Goal: Task Accomplishment & Management: Manage account settings

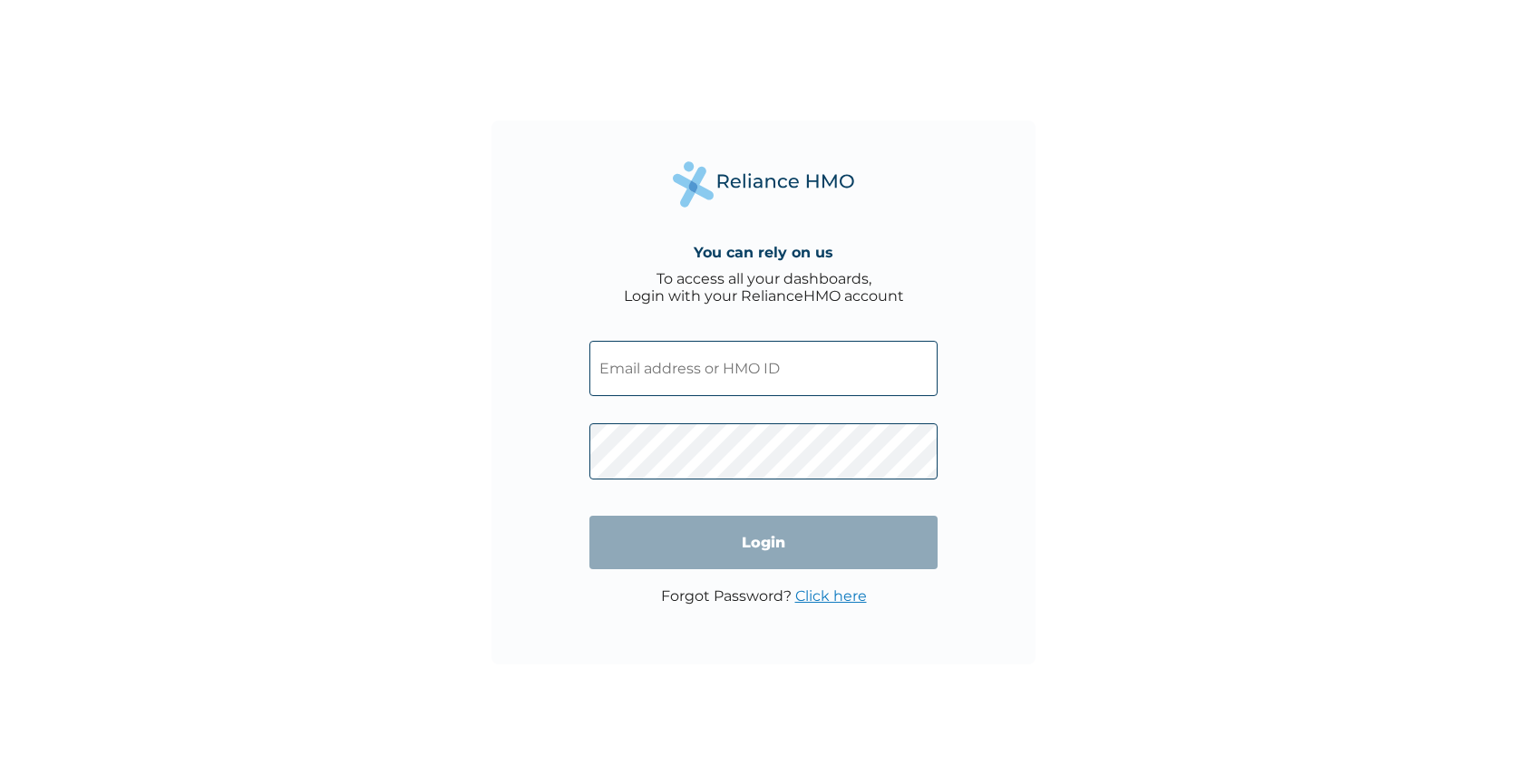
click at [656, 368] on input "text" at bounding box center [764, 369] width 348 height 56
type input "[EMAIL_ADDRESS][DOMAIN_NAME]"
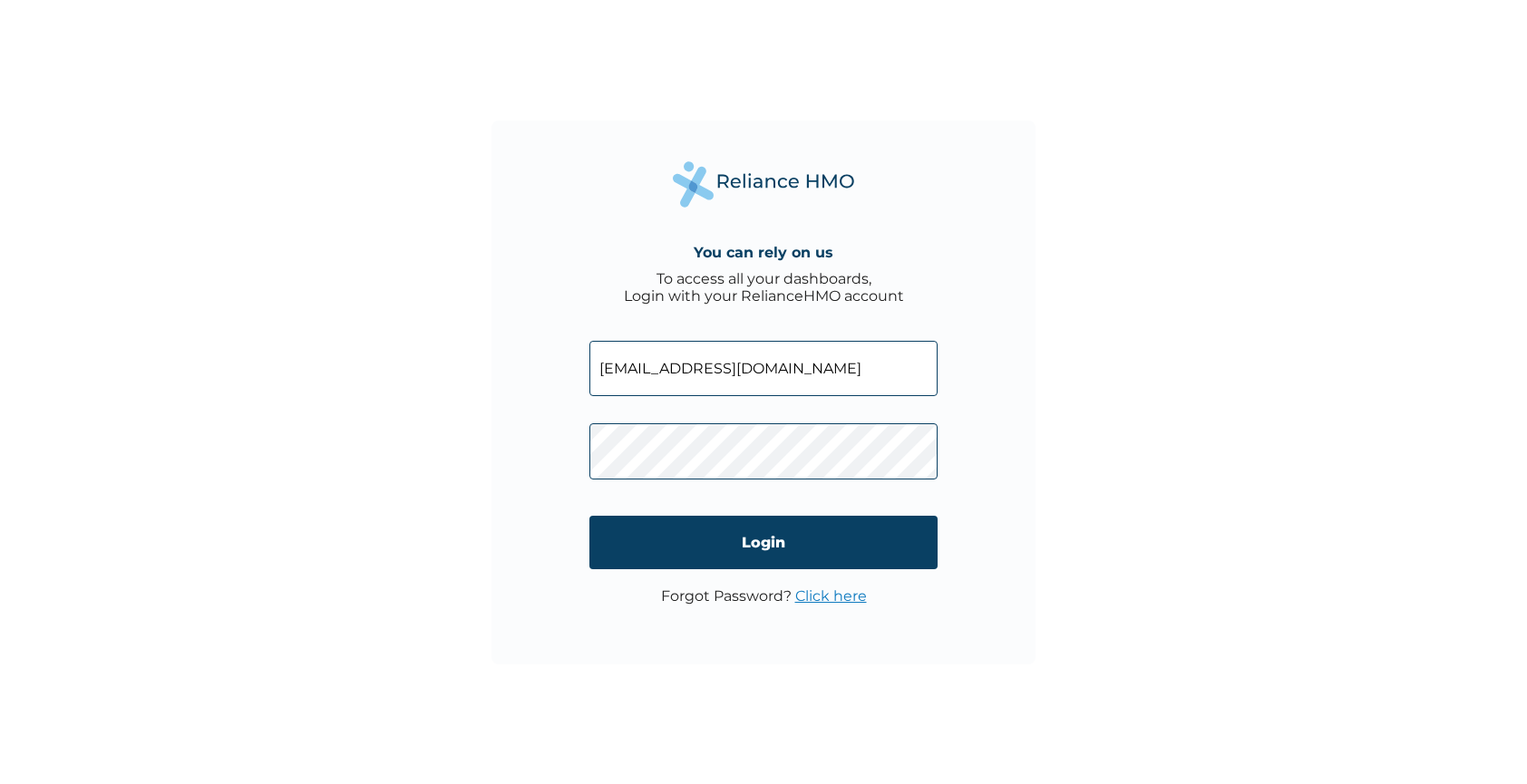
click input "Login" at bounding box center [764, 543] width 348 height 54
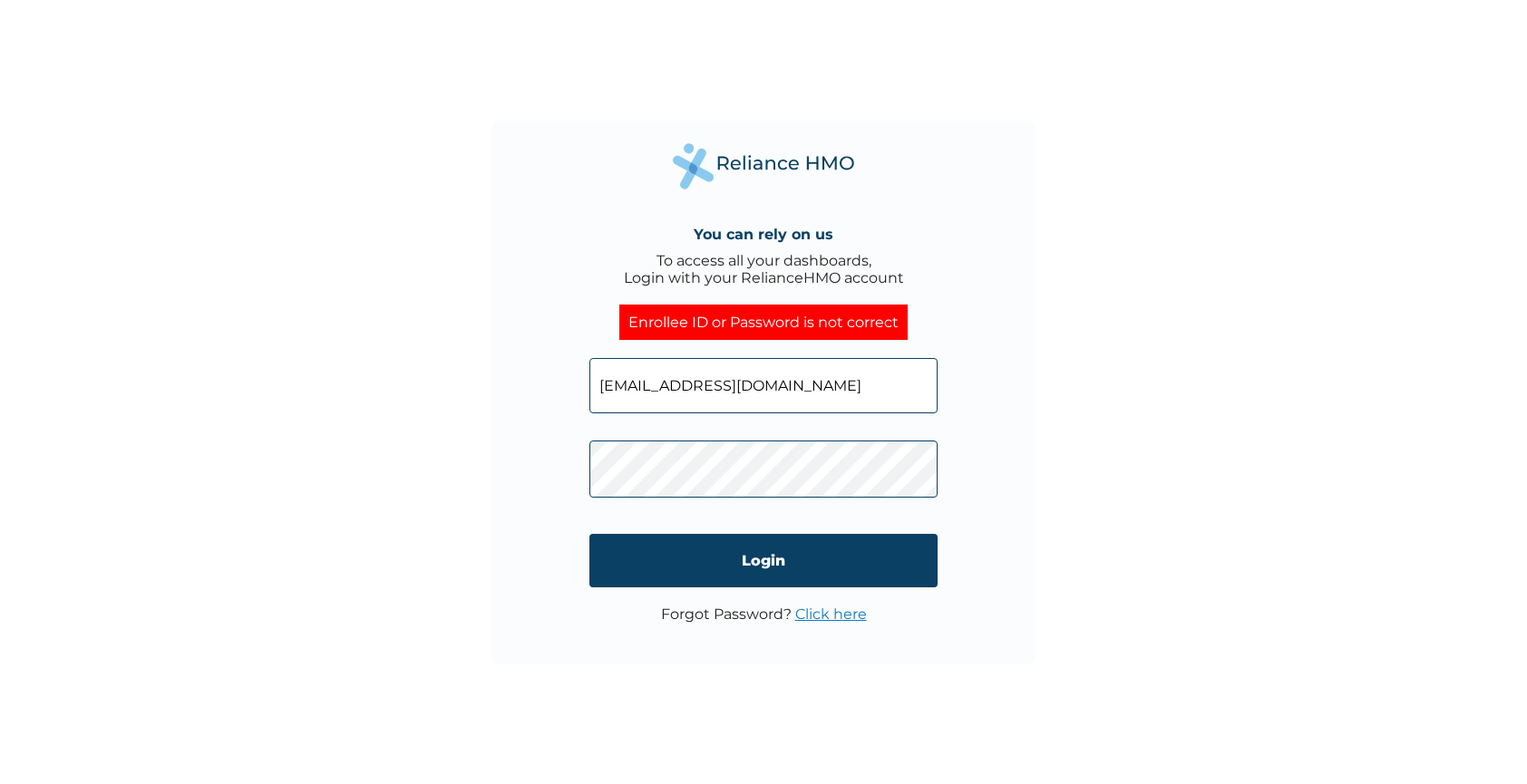
click at [853, 385] on input "[EMAIL_ADDRESS][DOMAIN_NAME]" at bounding box center [764, 385] width 348 height 56
drag, startPoint x: 882, startPoint y: 393, endPoint x: 540, endPoint y: 404, distance: 342.2
click at [538, 406] on div "You can rely on us To access all your dashboards, Login with your RelianceHMO a…" at bounding box center [764, 392] width 544 height 544
drag, startPoint x: 597, startPoint y: 391, endPoint x: 936, endPoint y: 393, distance: 339.0
click at [936, 393] on input "[EMAIL_ADDRESS][DOMAIN_NAME]" at bounding box center [764, 385] width 348 height 56
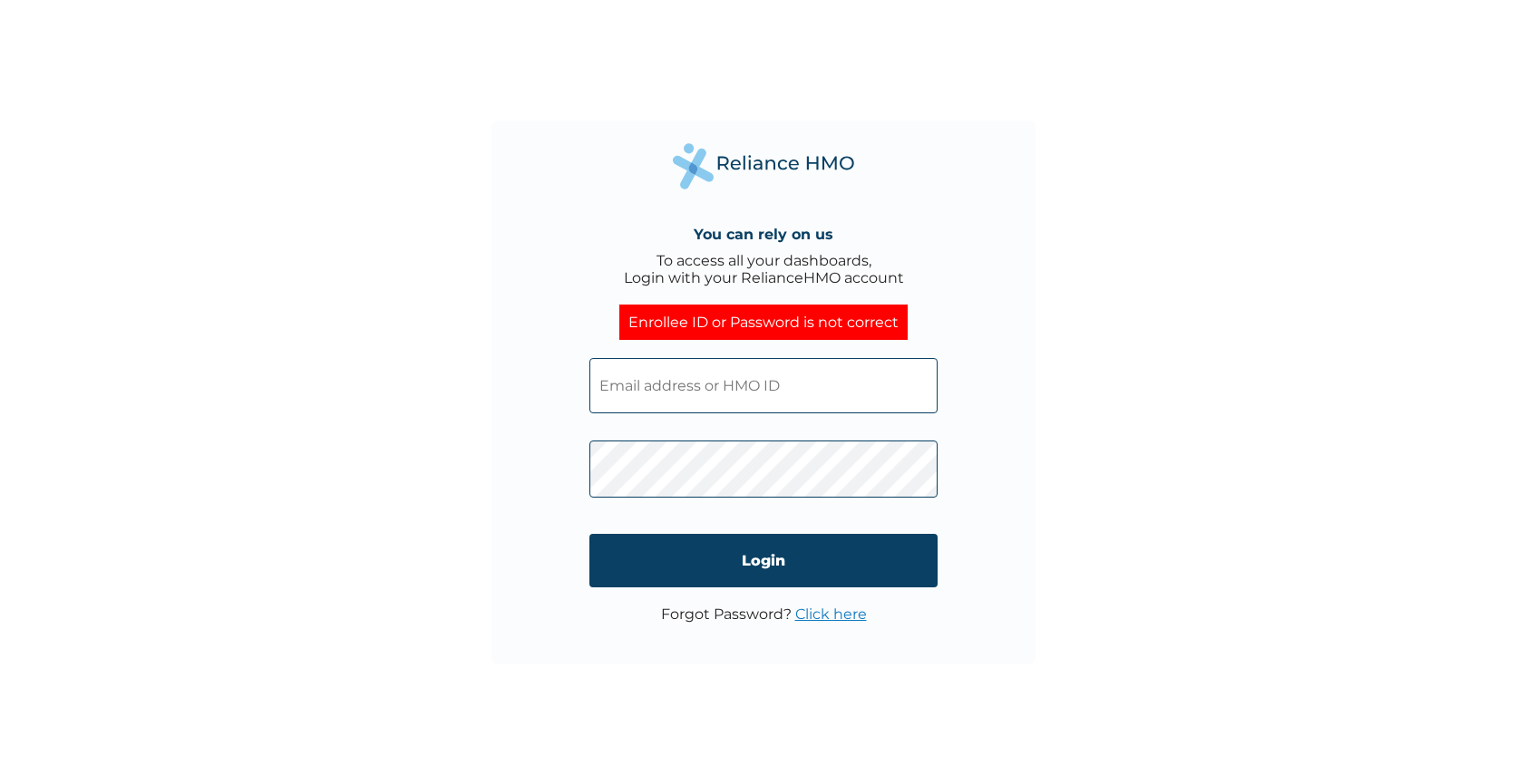
click at [842, 384] on input "text" at bounding box center [764, 385] width 348 height 56
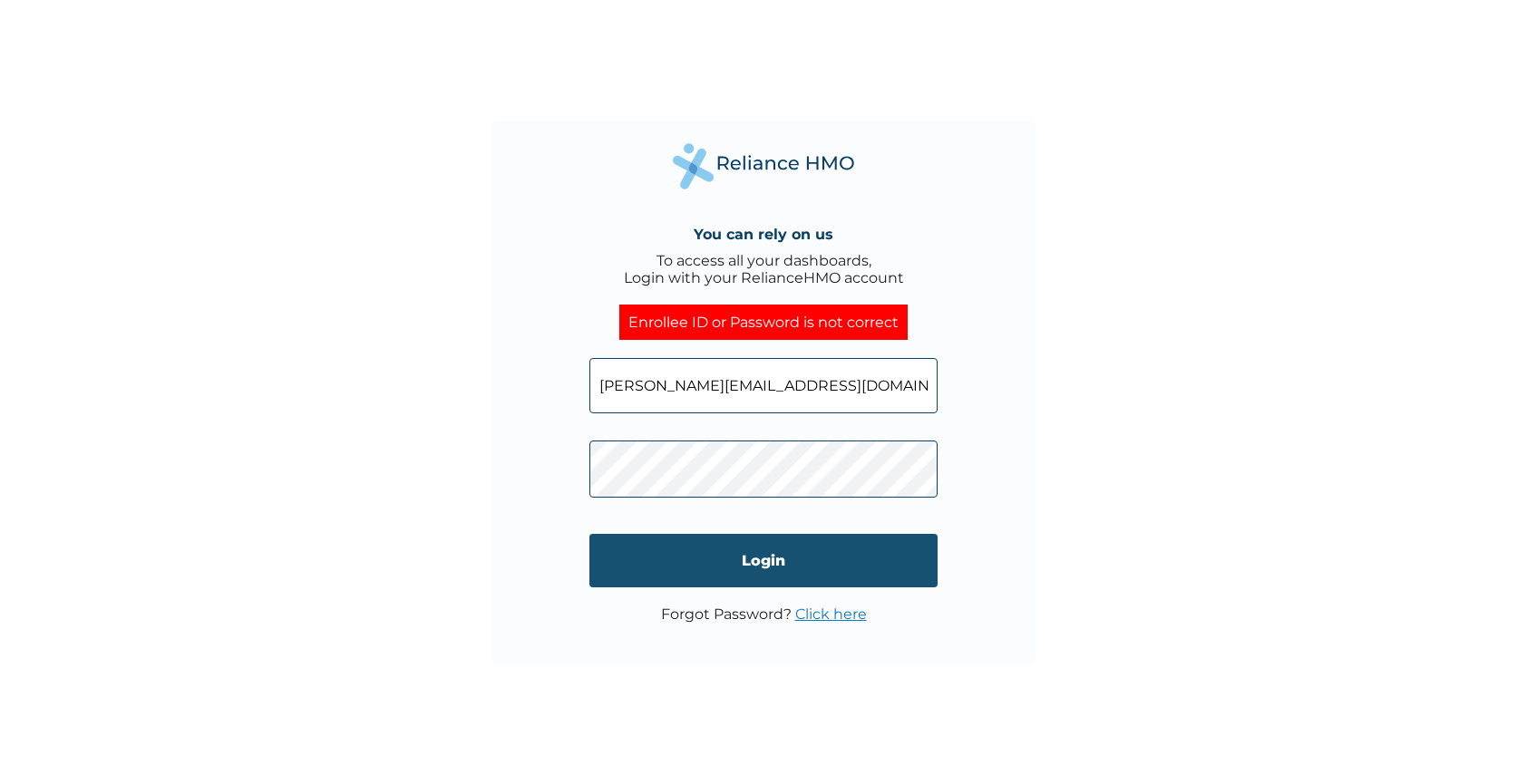
type input "[PERSON_NAME][EMAIL_ADDRESS][DOMAIN_NAME]"
click at [760, 581] on input "Login" at bounding box center [764, 560] width 348 height 54
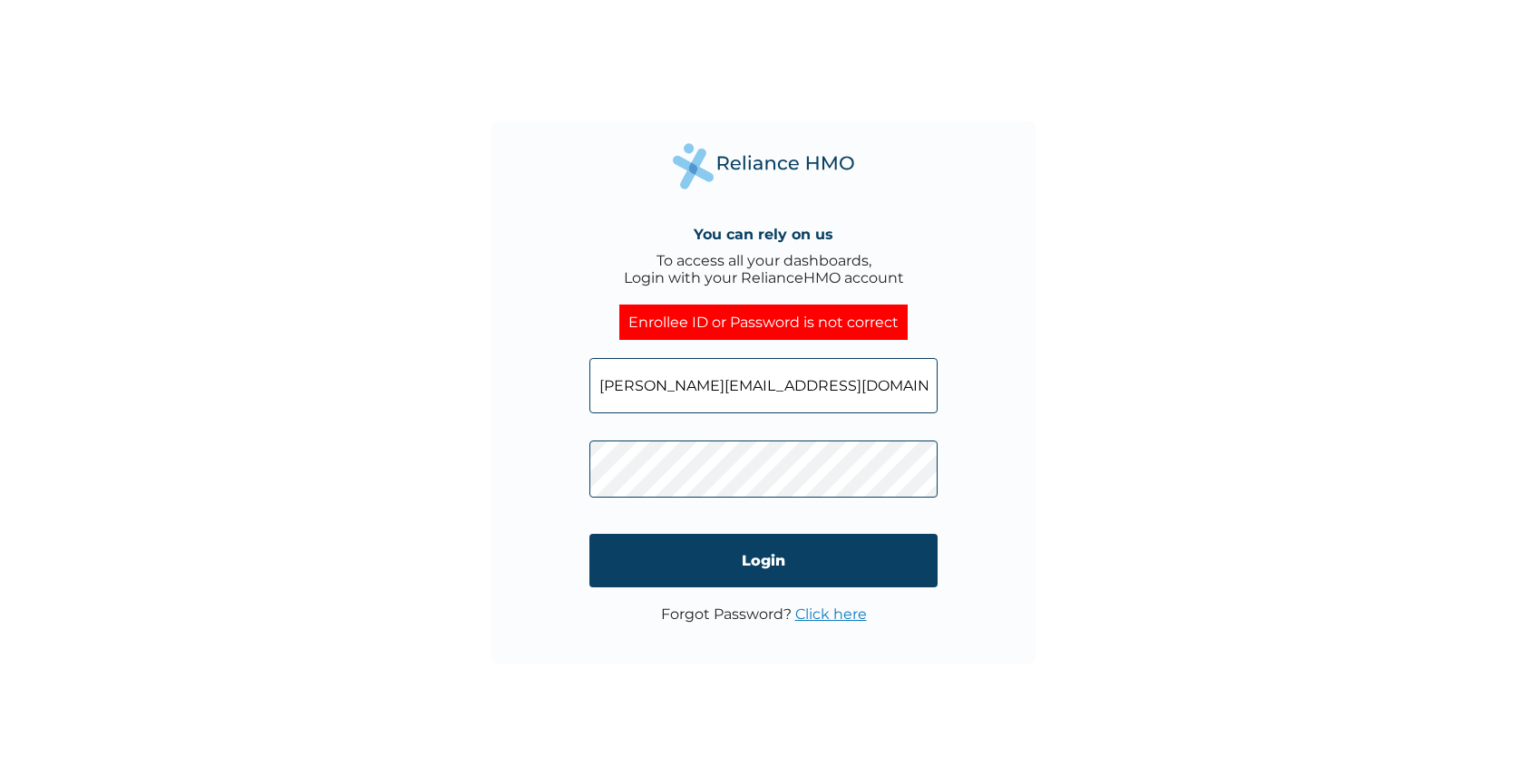
click at [831, 620] on link "Click here" at bounding box center [830, 615] width 71 height 18
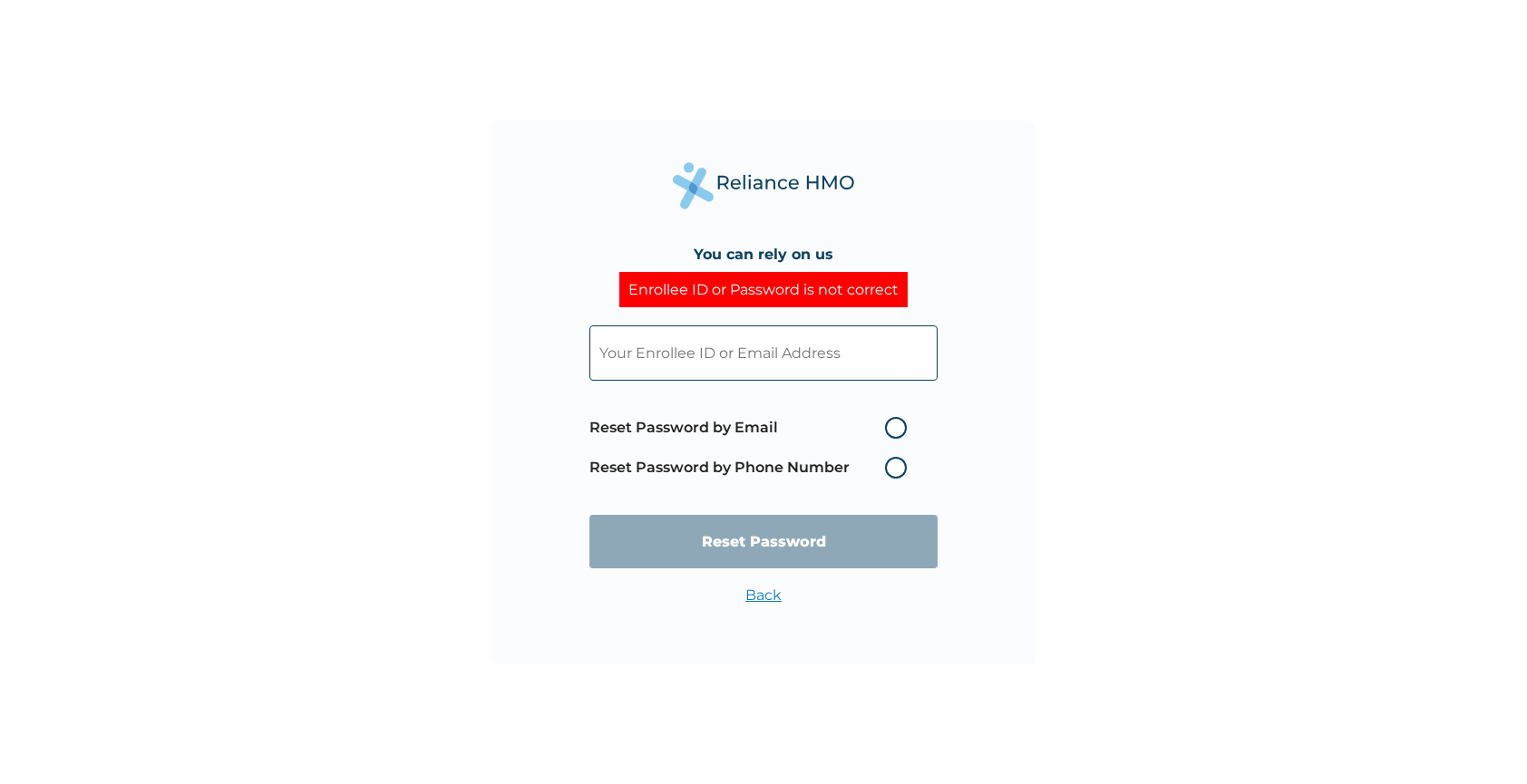
click at [919, 353] on input "text" at bounding box center [764, 353] width 348 height 56
click at [703, 343] on input "text" at bounding box center [764, 353] width 348 height 56
type input "[PERSON_NAME][EMAIL_ADDRESS][DOMAIN_NAME]"
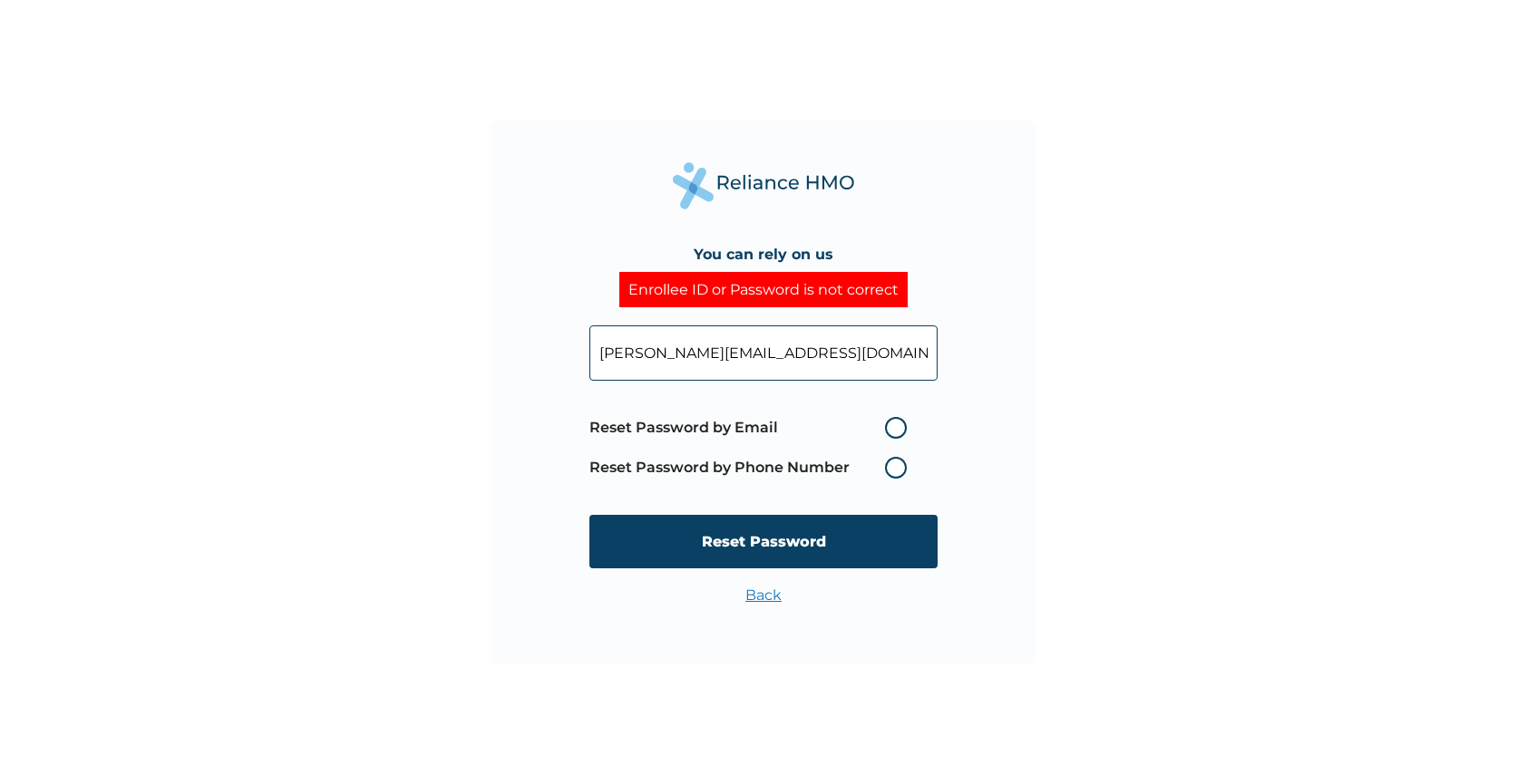
click at [893, 431] on label "Reset Password by Email" at bounding box center [753, 428] width 327 height 22
click at [889, 431] on input "Reset Password by Email" at bounding box center [874, 428] width 29 height 29
radio input "true"
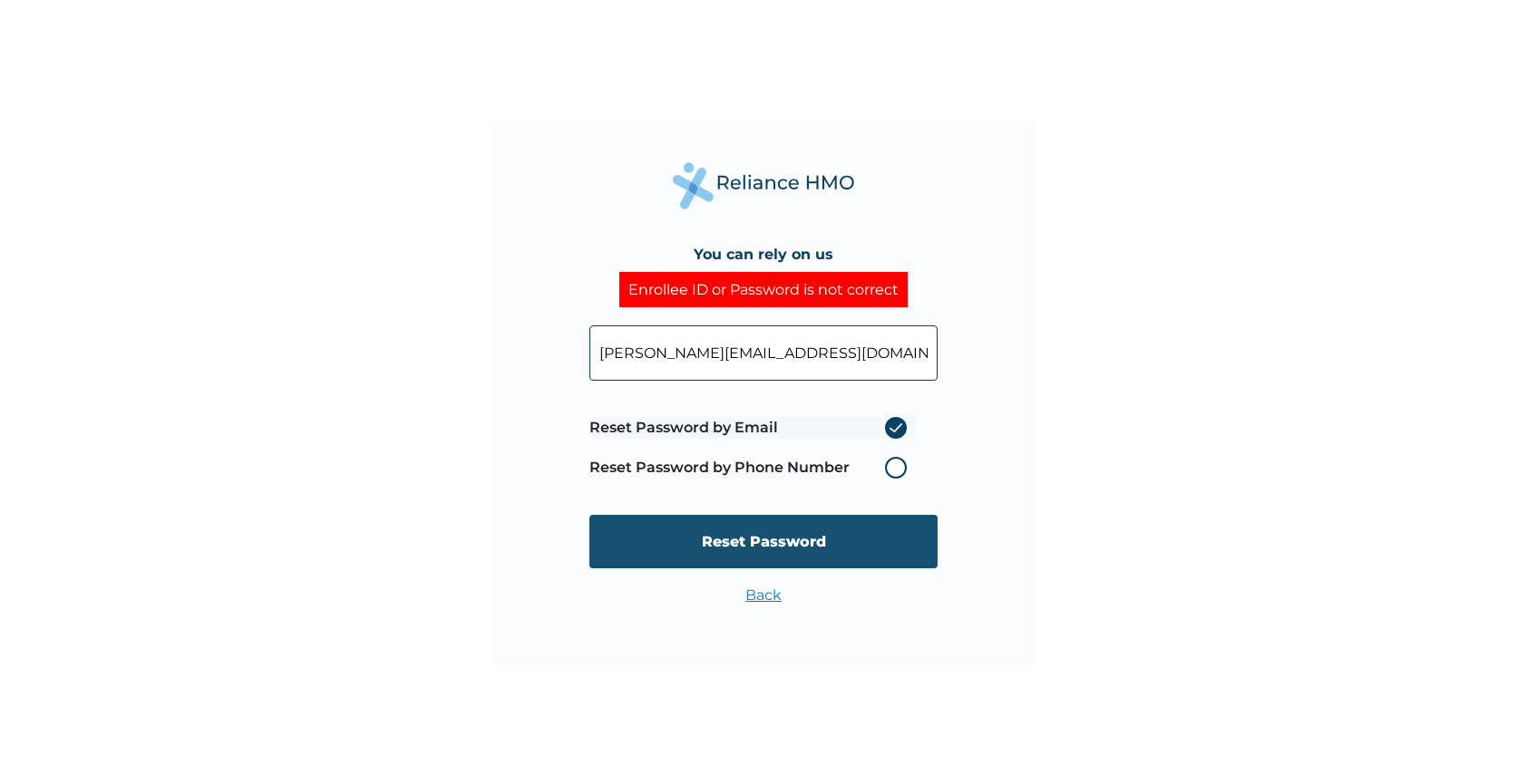
click at [844, 522] on input "Reset Password" at bounding box center [764, 542] width 348 height 54
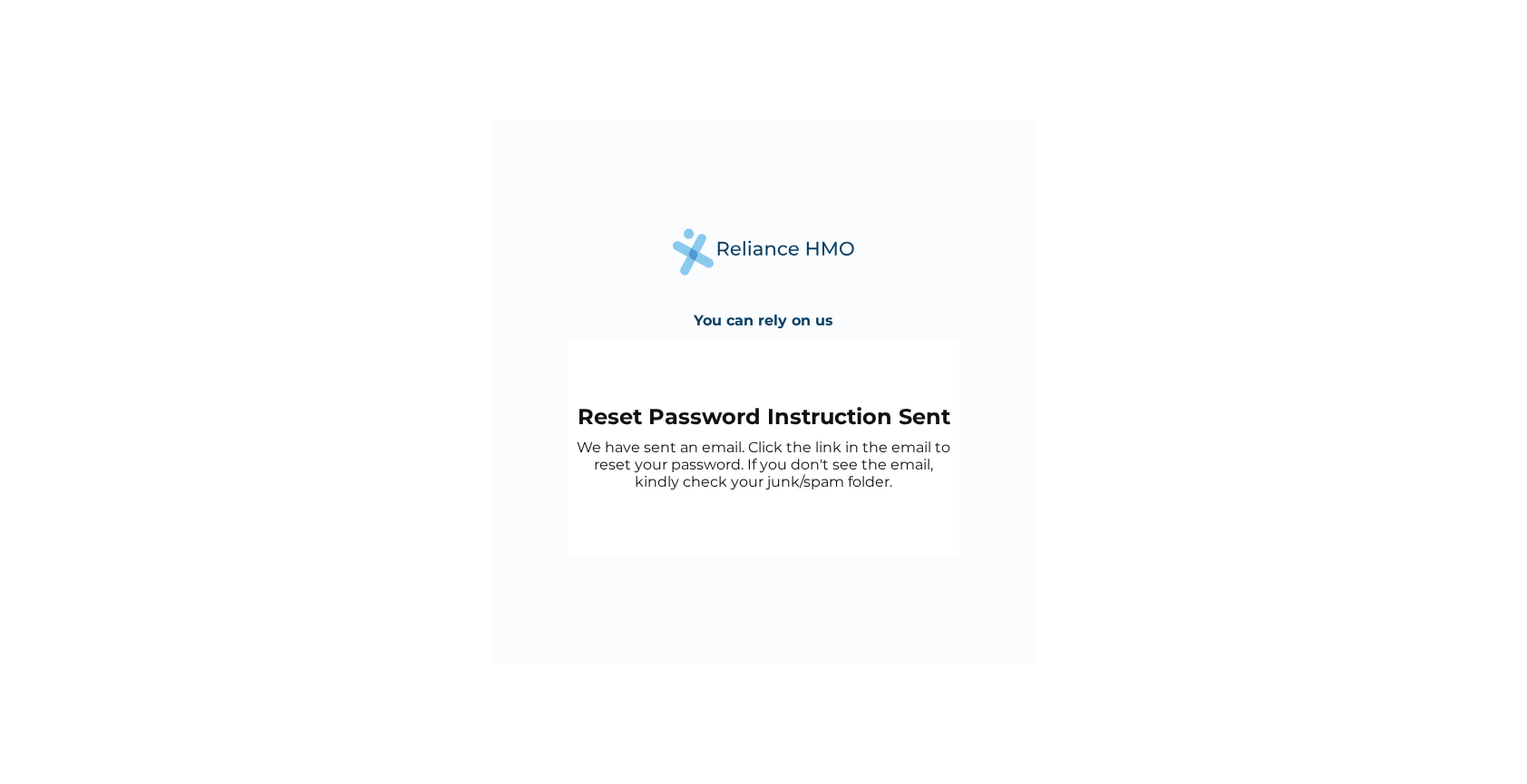
click at [770, 151] on div "You can rely on us Reset Password Instruction Sent We have sent an email. Click…" at bounding box center [764, 392] width 544 height 544
drag, startPoint x: 804, startPoint y: 324, endPoint x: 678, endPoint y: 306, distance: 127.3
click at [678, 306] on div "You can rely on us Reset Password Instruction Sent We have sent an email. Click…" at bounding box center [764, 392] width 544 height 544
click at [851, 413] on h2 "Reset Password Instruction Sent" at bounding box center [764, 416] width 373 height 26
drag, startPoint x: 851, startPoint y: 413, endPoint x: 670, endPoint y: 418, distance: 181.1
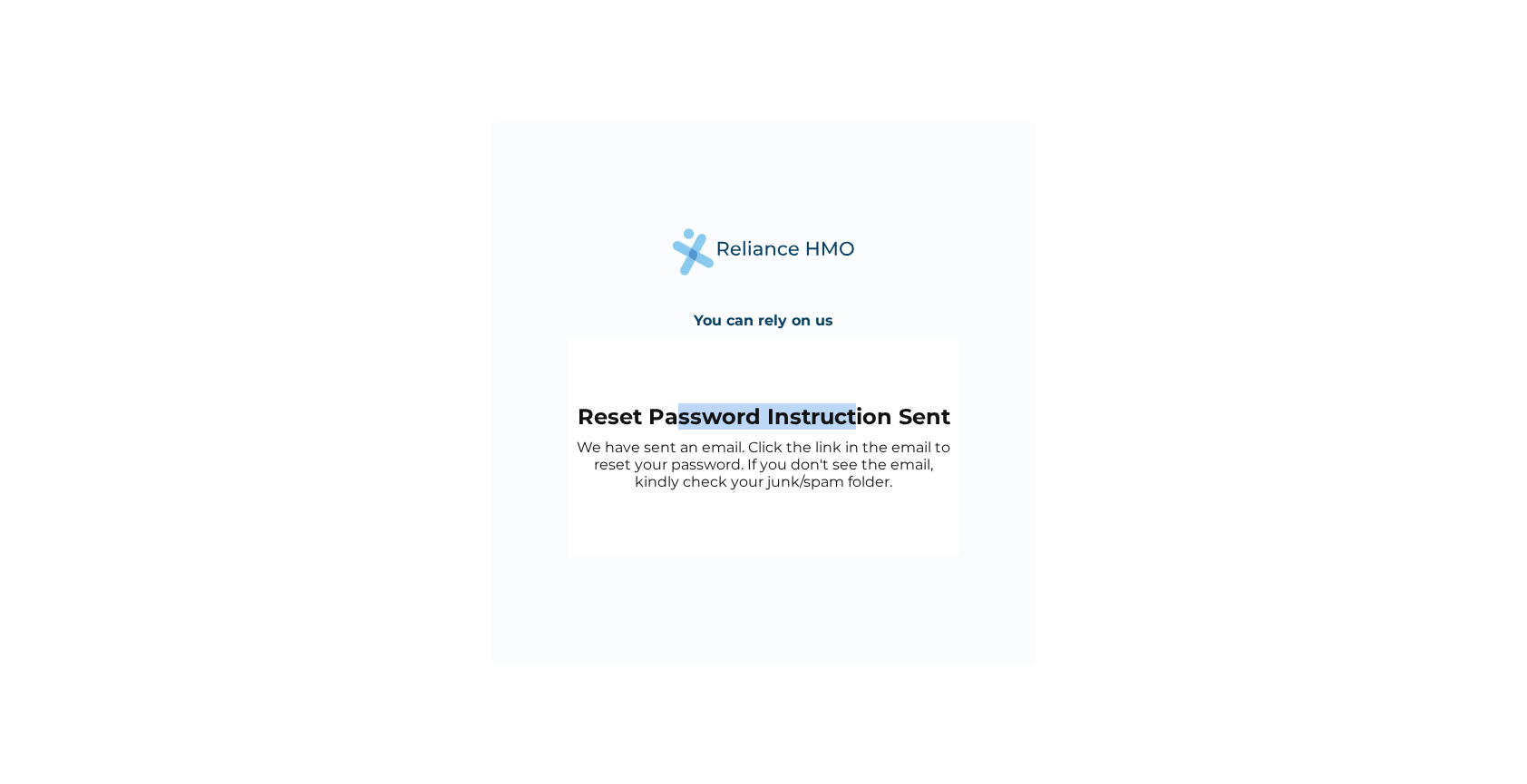
click at [670, 418] on h2 "Reset Password Instruction Sent" at bounding box center [764, 416] width 373 height 26
click at [648, 410] on h2 "Reset Password Instruction Sent" at bounding box center [764, 416] width 373 height 26
drag, startPoint x: 648, startPoint y: 410, endPoint x: 850, endPoint y: 404, distance: 202.1
click at [850, 404] on h2 "Reset Password Instruction Sent" at bounding box center [764, 416] width 373 height 26
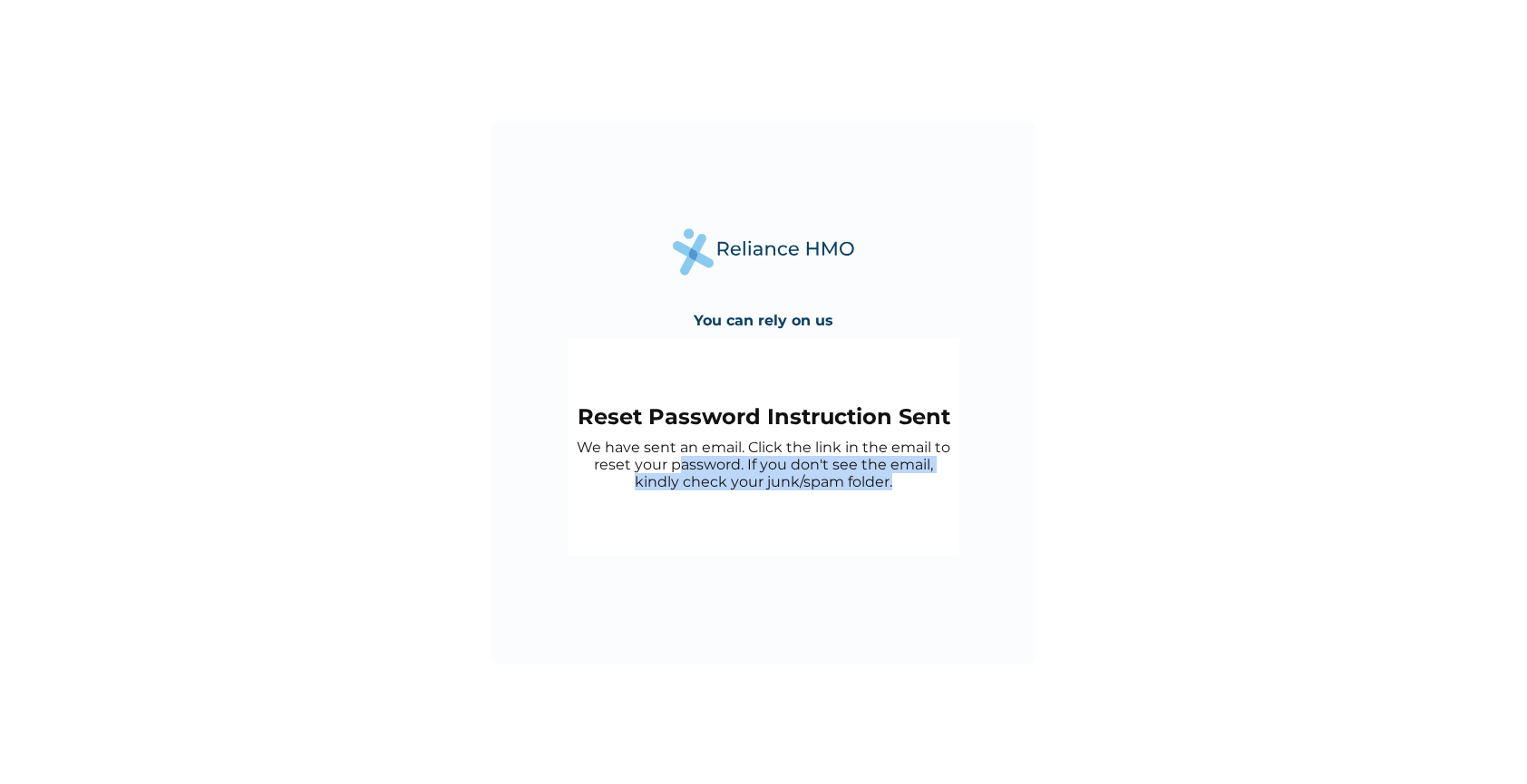
drag, startPoint x: 902, startPoint y: 481, endPoint x: 681, endPoint y: 458, distance: 222.2
click at [681, 458] on p "We have sent an email. Click the link in the email to reset your password. If y…" at bounding box center [764, 464] width 373 height 52
drag, startPoint x: 582, startPoint y: 447, endPoint x: 906, endPoint y: 493, distance: 327.2
click at [906, 493] on div "Reset Password Instruction Sent We have sent an email. Click the link in the em…" at bounding box center [764, 447] width 392 height 218
